Goal: Task Accomplishment & Management: Use online tool/utility

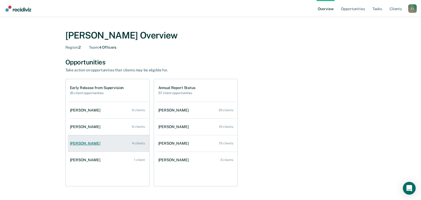
click at [88, 144] on div "[PERSON_NAME]" at bounding box center [86, 143] width 33 height 5
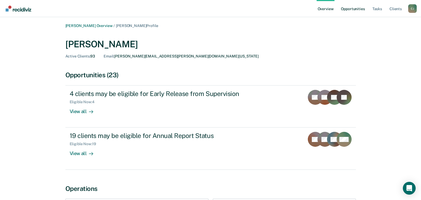
click at [354, 9] on link "Opportunities" at bounding box center [353, 8] width 26 height 17
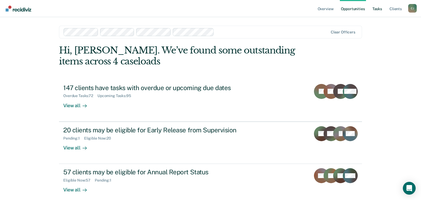
click at [379, 9] on link "Tasks" at bounding box center [378, 8] width 12 height 17
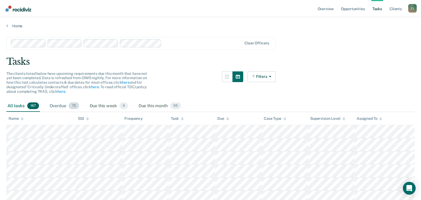
click at [62, 106] on div "Overdue 72" at bounding box center [65, 106] width 32 height 12
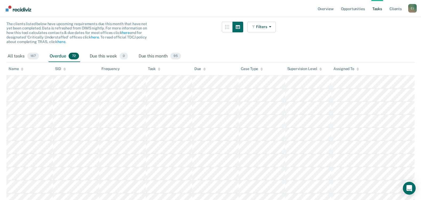
scroll to position [53, 0]
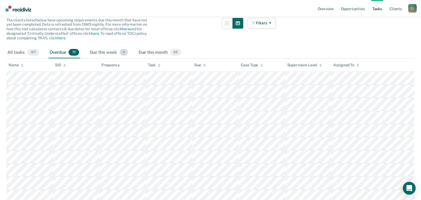
click at [110, 53] on div "Due this week 0" at bounding box center [109, 53] width 40 height 12
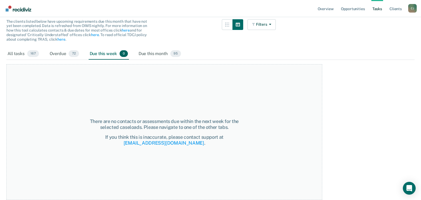
scroll to position [52, 0]
click at [158, 53] on div "Due this month 95" at bounding box center [160, 54] width 45 height 12
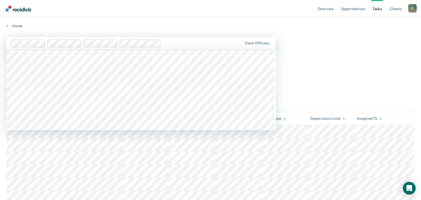
scroll to position [2566, 0]
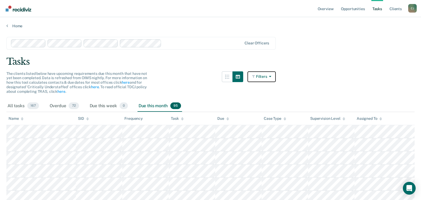
click at [272, 76] on icon "button" at bounding box center [269, 77] width 4 height 4
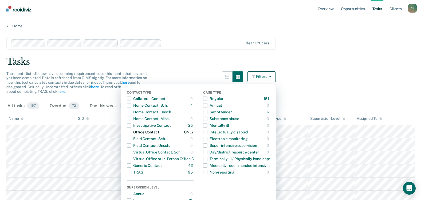
click at [131, 131] on span "button" at bounding box center [129, 132] width 4 height 4
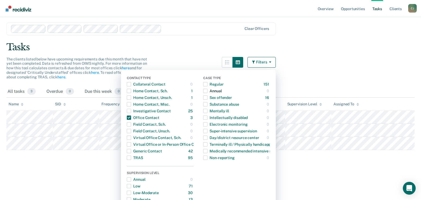
scroll to position [53, 0]
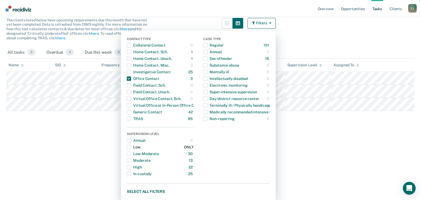
click at [131, 146] on span "button" at bounding box center [129, 147] width 4 height 4
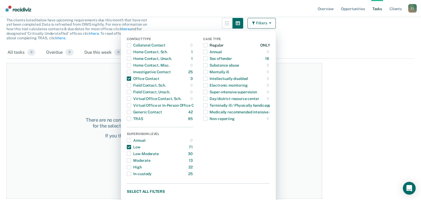
click at [208, 45] on span "button" at bounding box center [205, 45] width 4 height 4
click at [131, 147] on span "button" at bounding box center [129, 147] width 4 height 4
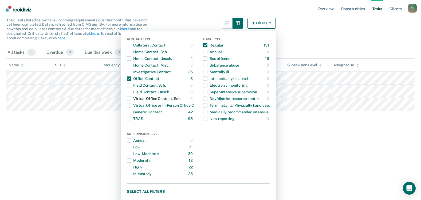
click at [131, 100] on span "button" at bounding box center [129, 98] width 4 height 4
click at [131, 76] on div "button" at bounding box center [129, 78] width 4 height 9
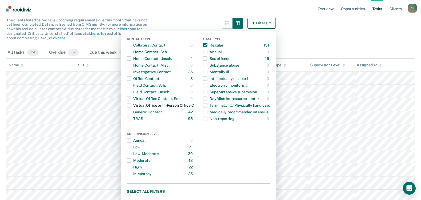
click at [131, 106] on span "button" at bounding box center [129, 105] width 4 height 4
click at [131, 79] on span "button" at bounding box center [129, 78] width 4 height 4
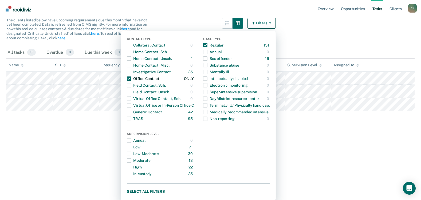
click at [131, 79] on span "button" at bounding box center [129, 78] width 4 height 4
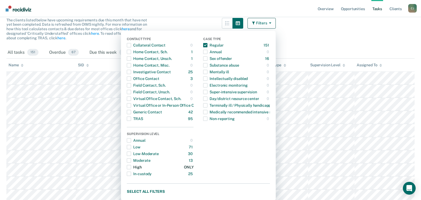
click at [131, 168] on span "button" at bounding box center [129, 167] width 4 height 4
click at [131, 153] on span "button" at bounding box center [129, 154] width 4 height 4
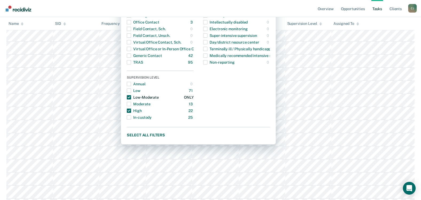
scroll to position [80, 0]
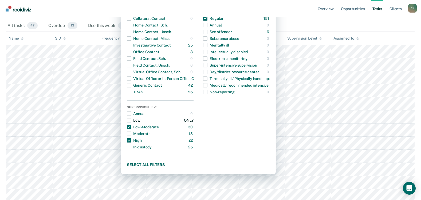
click at [131, 121] on span "button" at bounding box center [129, 120] width 4 height 4
click at [144, 165] on button "Select all filters" at bounding box center [198, 164] width 143 height 7
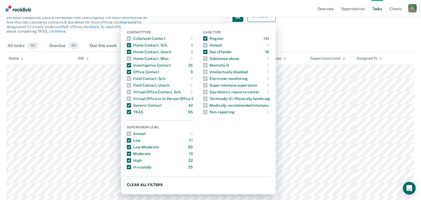
scroll to position [27, 0]
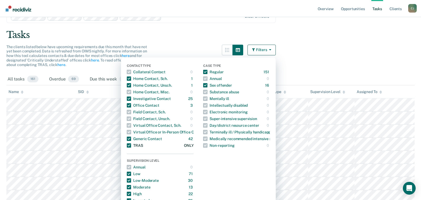
click at [131, 146] on span "button" at bounding box center [129, 145] width 4 height 4
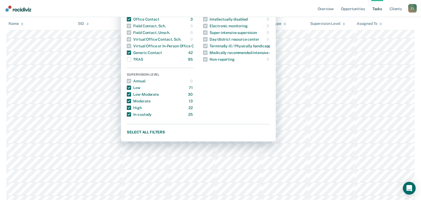
scroll to position [53, 0]
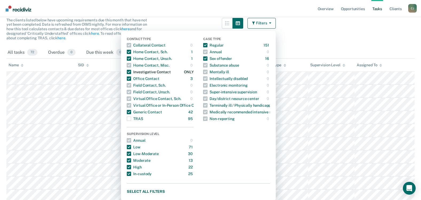
click at [131, 72] on span "button" at bounding box center [129, 72] width 4 height 4
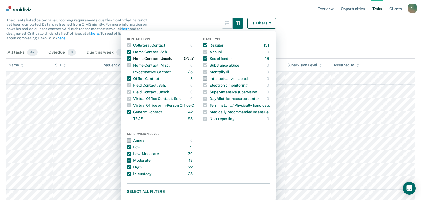
click at [131, 59] on span "button" at bounding box center [129, 58] width 4 height 4
click at [131, 51] on span "button" at bounding box center [129, 52] width 4 height 4
click at [131, 112] on span "button" at bounding box center [129, 112] width 4 height 4
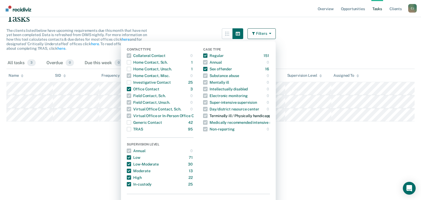
scroll to position [55, 0]
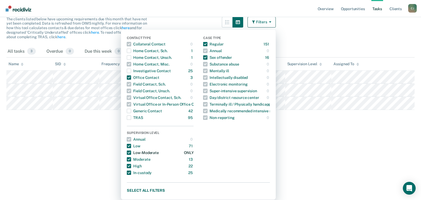
click at [131, 151] on span "button" at bounding box center [129, 152] width 4 height 4
click at [131, 160] on span "button" at bounding box center [129, 159] width 4 height 4
click at [131, 165] on span "button" at bounding box center [129, 166] width 4 height 4
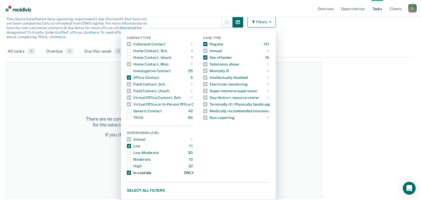
click at [131, 173] on span "button" at bounding box center [129, 173] width 4 height 4
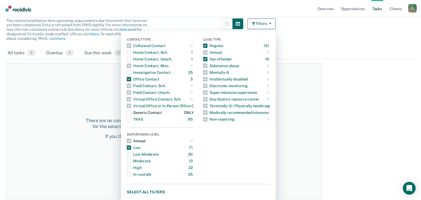
scroll to position [53, 0]
click at [135, 100] on div "Virtual Office Contact, Sch." at bounding box center [154, 98] width 54 height 9
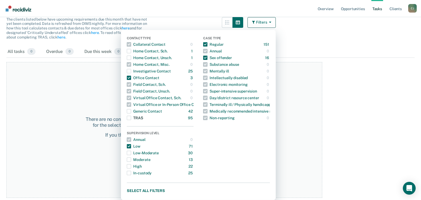
scroll to position [55, 0]
click at [140, 188] on button "Select all filters" at bounding box center [198, 190] width 143 height 7
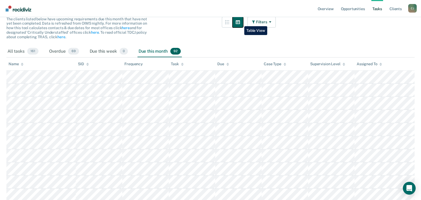
click at [240, 22] on icon "button" at bounding box center [238, 22] width 4 height 4
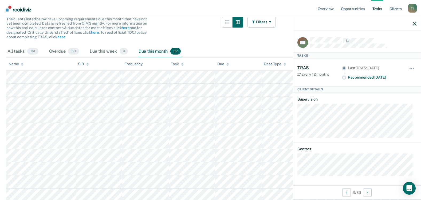
scroll to position [1, 0]
click at [258, 59] on th "Due" at bounding box center [238, 63] width 47 height 13
click at [415, 22] on icon "button" at bounding box center [415, 24] width 4 height 4
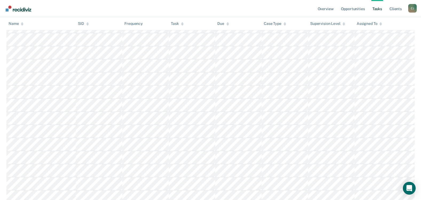
scroll to position [642, 0]
